Goal: Transaction & Acquisition: Purchase product/service

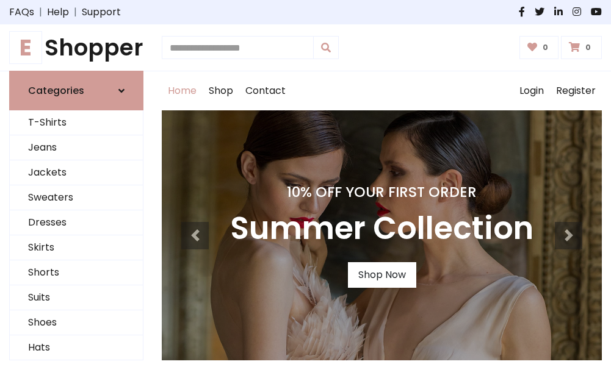
click at [305, 196] on h4 "10% Off Your First Order" at bounding box center [381, 192] width 303 height 17
click at [381, 275] on link "Shop Now" at bounding box center [382, 275] width 68 height 26
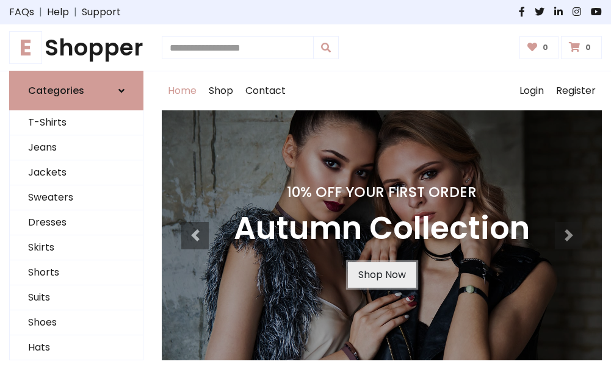
click at [381, 275] on link "Shop Now" at bounding box center [382, 275] width 68 height 26
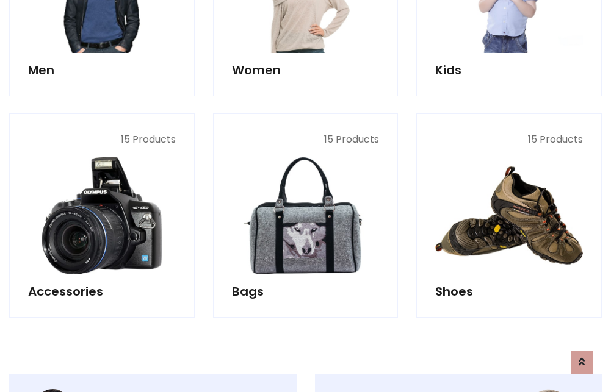
scroll to position [1217, 0]
